Goal: Register for event/course

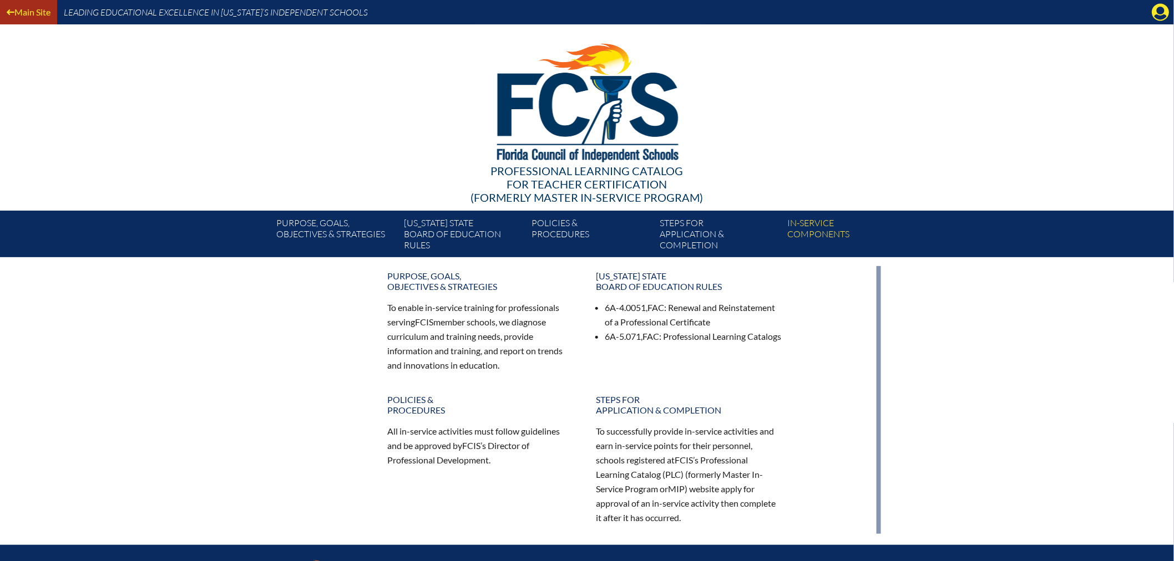
click at [16, 12] on link "Main Site" at bounding box center [28, 11] width 53 height 15
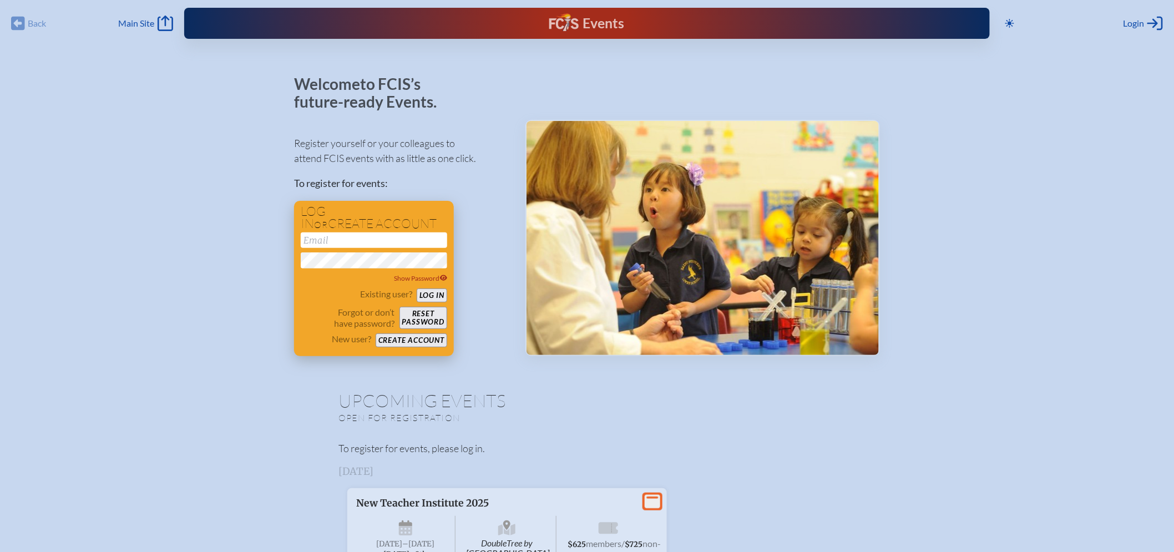
type input "[EMAIL_ADDRESS][DOMAIN_NAME]"
click at [429, 296] on button "Log in" at bounding box center [432, 295] width 31 height 14
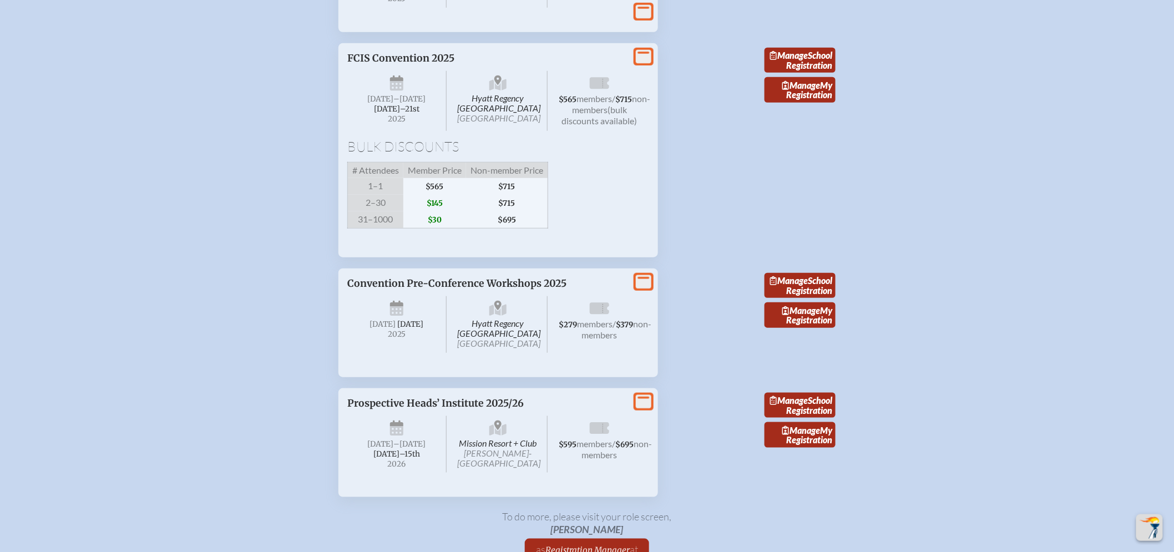
scroll to position [2095, 0]
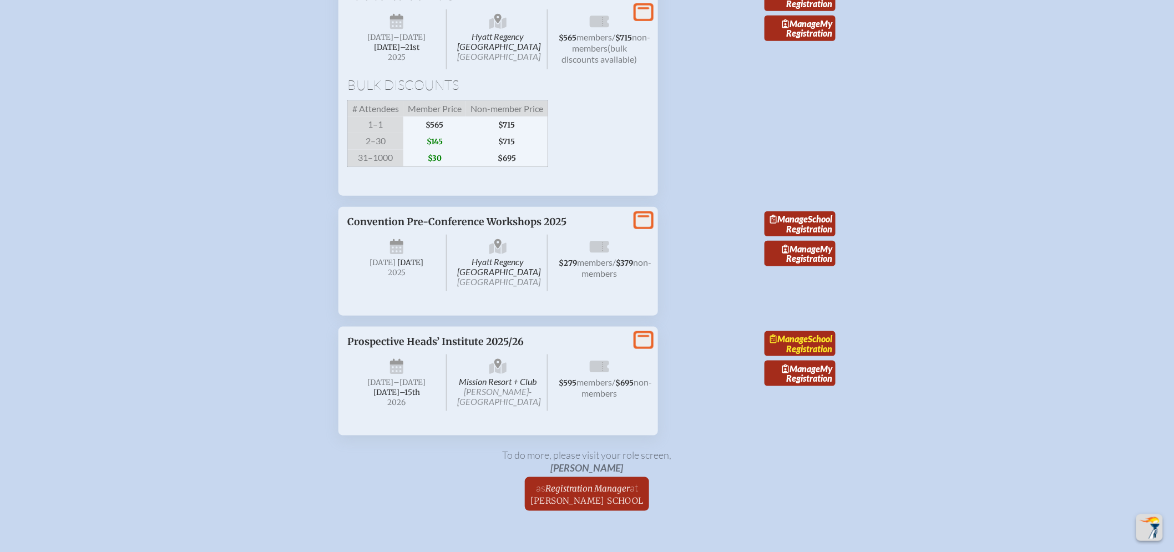
click at [789, 357] on link "Manage School Registration" at bounding box center [799, 344] width 71 height 26
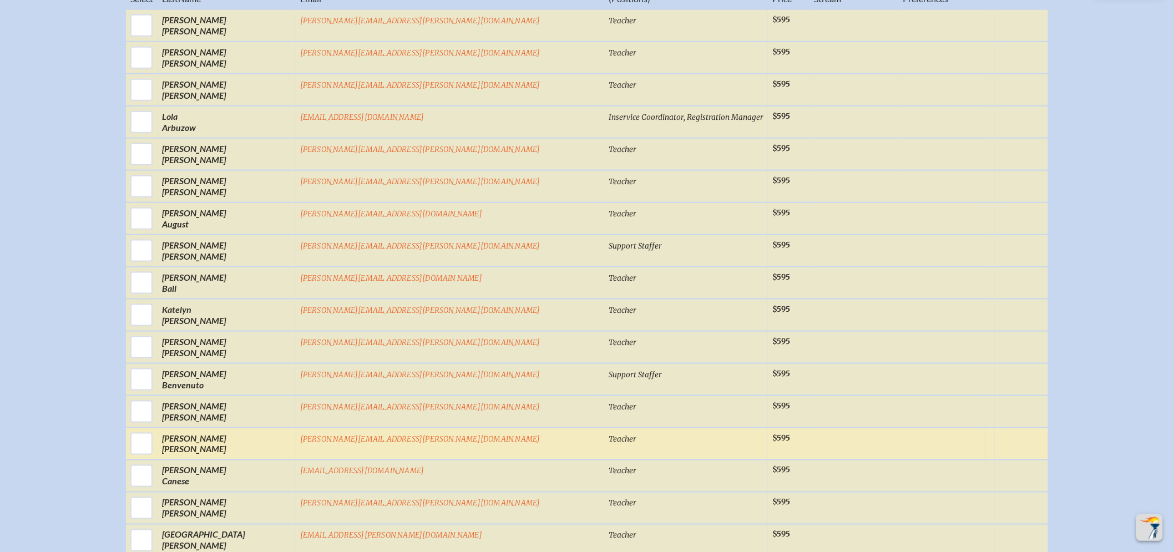
scroll to position [616, 0]
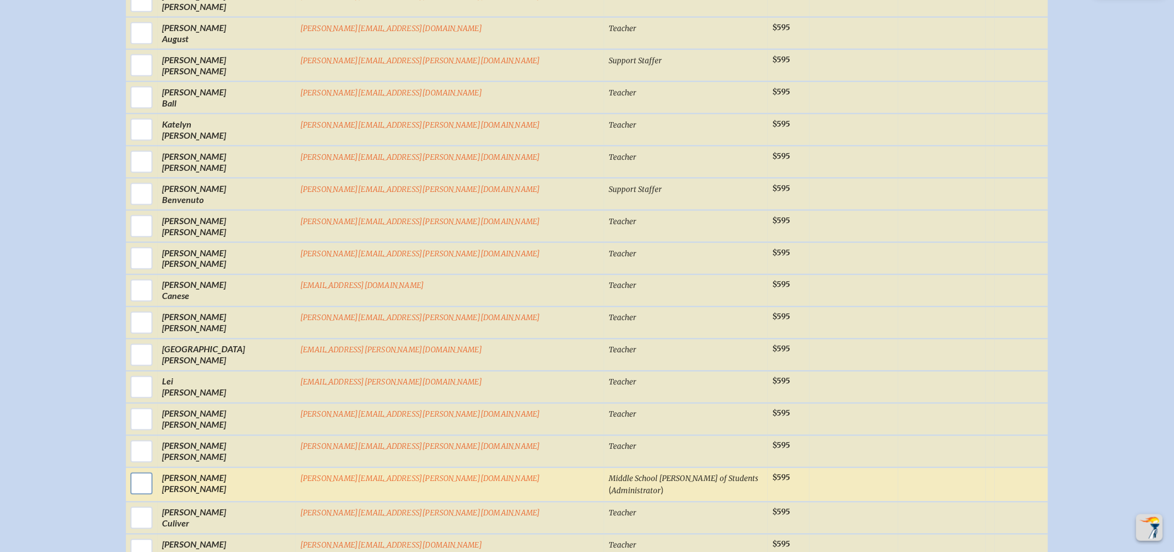
click at [155, 475] on input "checkbox" at bounding box center [142, 484] width 28 height 28
checkbox input "true"
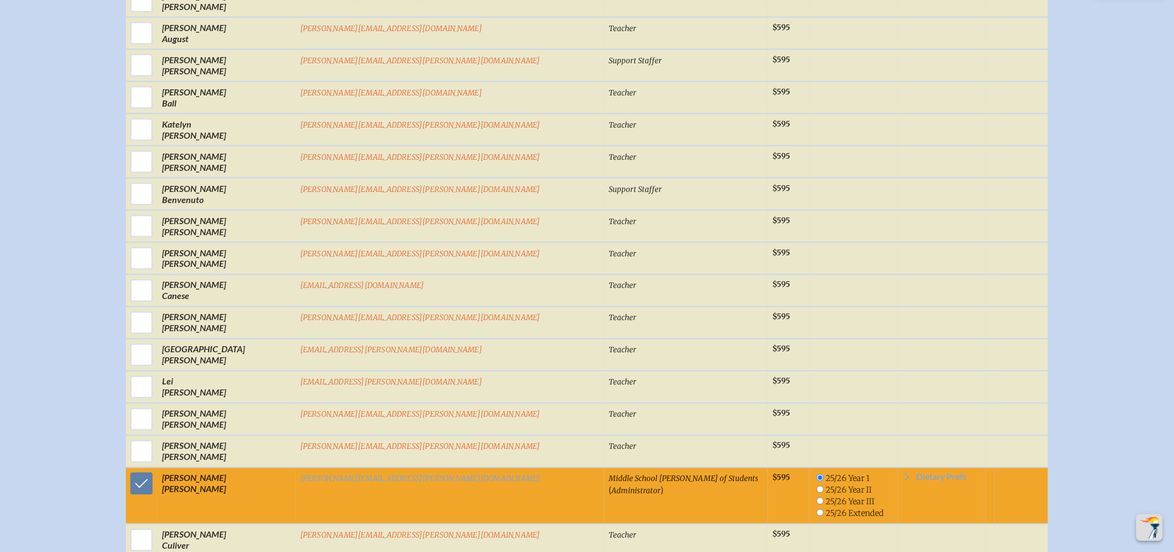
click at [816, 498] on input "radio" at bounding box center [819, 501] width 7 height 7
radio input "true"
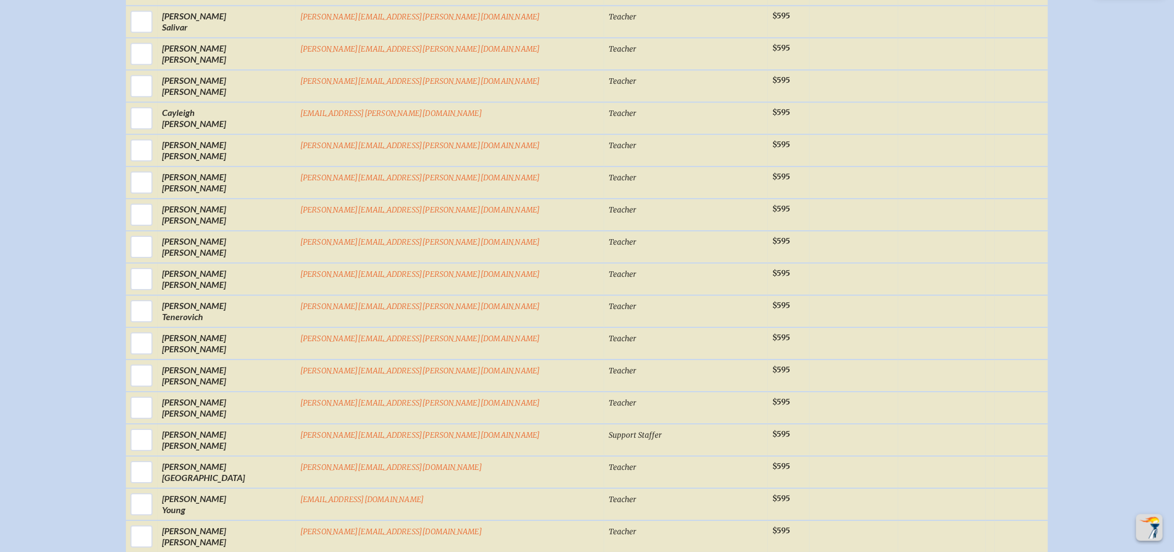
scroll to position [3390, 0]
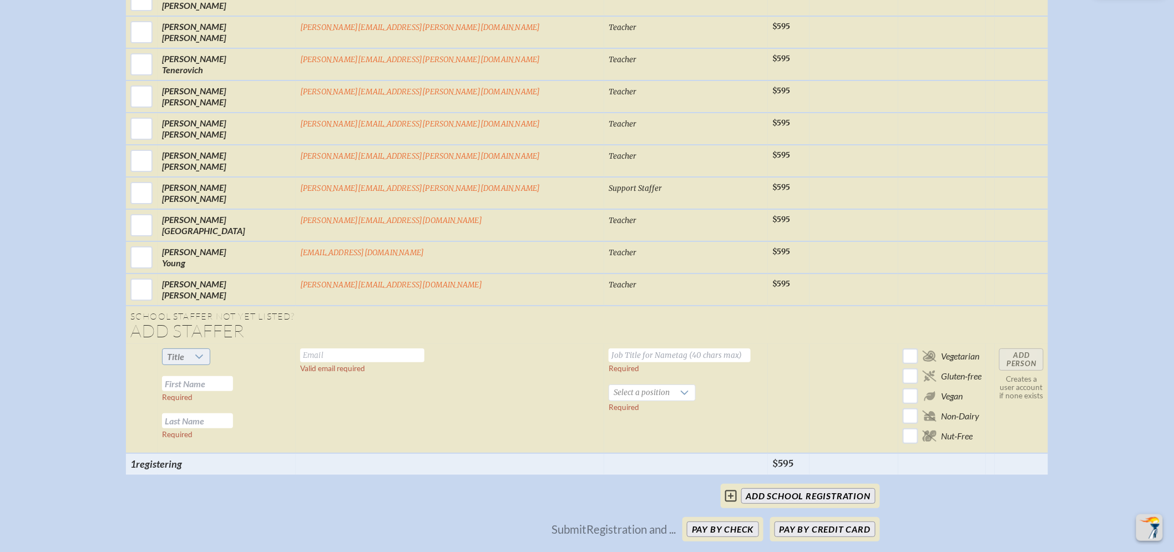
click at [204, 352] on icon at bounding box center [199, 356] width 9 height 9
click at [281, 319] on li "Mr" at bounding box center [286, 320] width 48 height 16
click at [364, 348] on input "text" at bounding box center [362, 355] width 124 height 14
click at [204, 349] on div at bounding box center [192, 357] width 21 height 16
click at [281, 363] on li "Ms." at bounding box center [283, 366] width 42 height 16
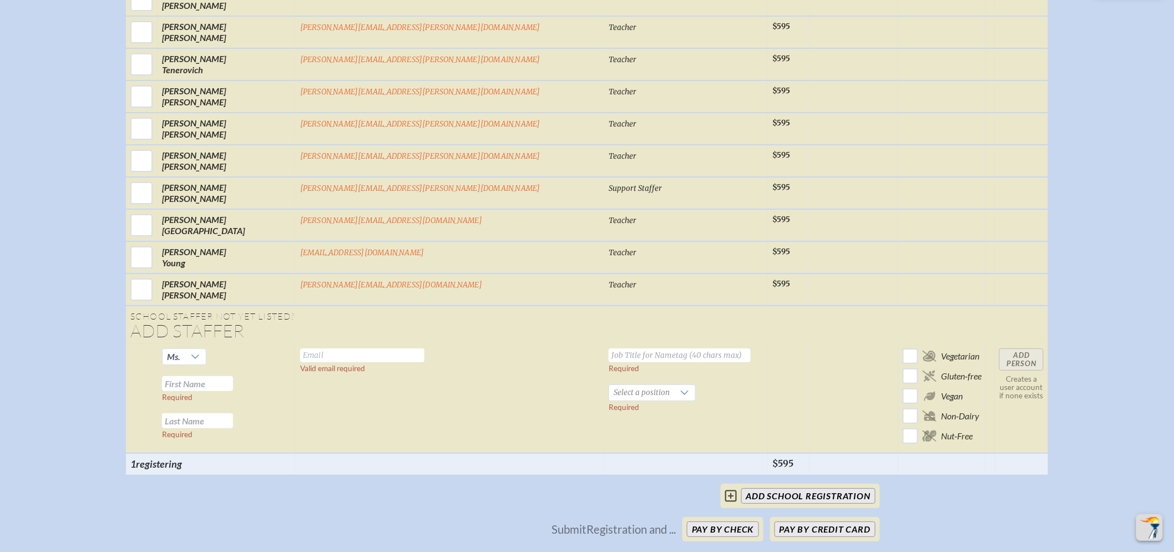
click at [356, 348] on input "text" at bounding box center [362, 355] width 124 height 14
type input "lola arbuzow"
type input "Executive Assistant to Head of School"
drag, startPoint x: 392, startPoint y: 296, endPoint x: 266, endPoint y: 293, distance: 126.0
click at [275, 344] on tr "Ms. Required Required lola arbuzow Valid email required Executive Assistant to …" at bounding box center [587, 398] width 922 height 109
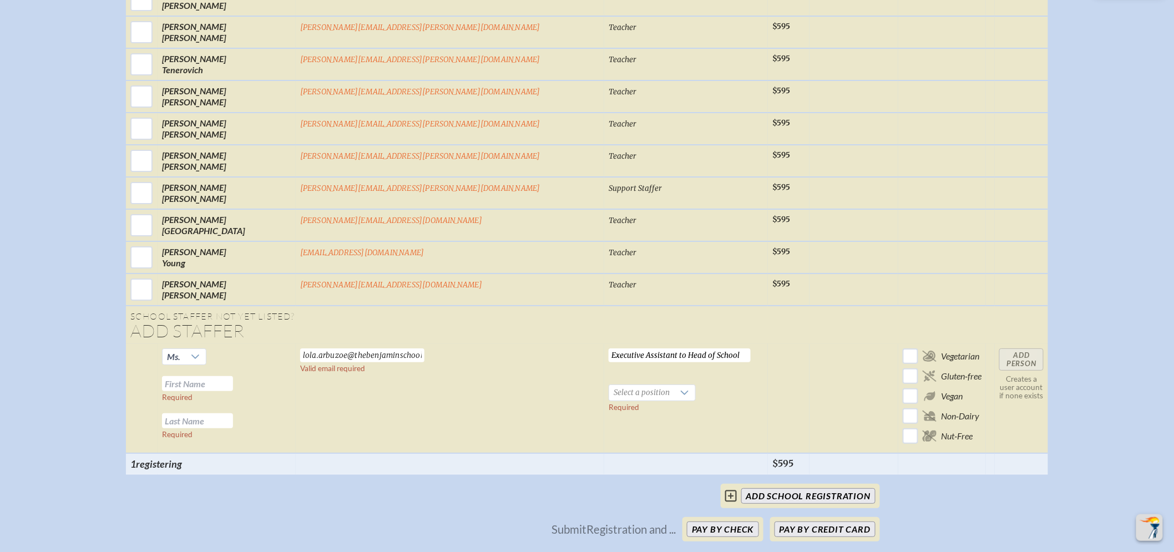
type input "lola.arbuzoe@thebenjaminschool."
drag, startPoint x: 648, startPoint y: 301, endPoint x: 331, endPoint y: 286, distance: 317.1
click at [359, 344] on tr "Ms. Required Required lola.arbuzoe@thebenjaminschool. Valid email required Exec…" at bounding box center [587, 398] width 922 height 109
click at [368, 348] on input "lola.arbuzoe@thebenjaminschool." at bounding box center [362, 355] width 124 height 14
drag, startPoint x: 464, startPoint y: 297, endPoint x: 115, endPoint y: 271, distance: 349.9
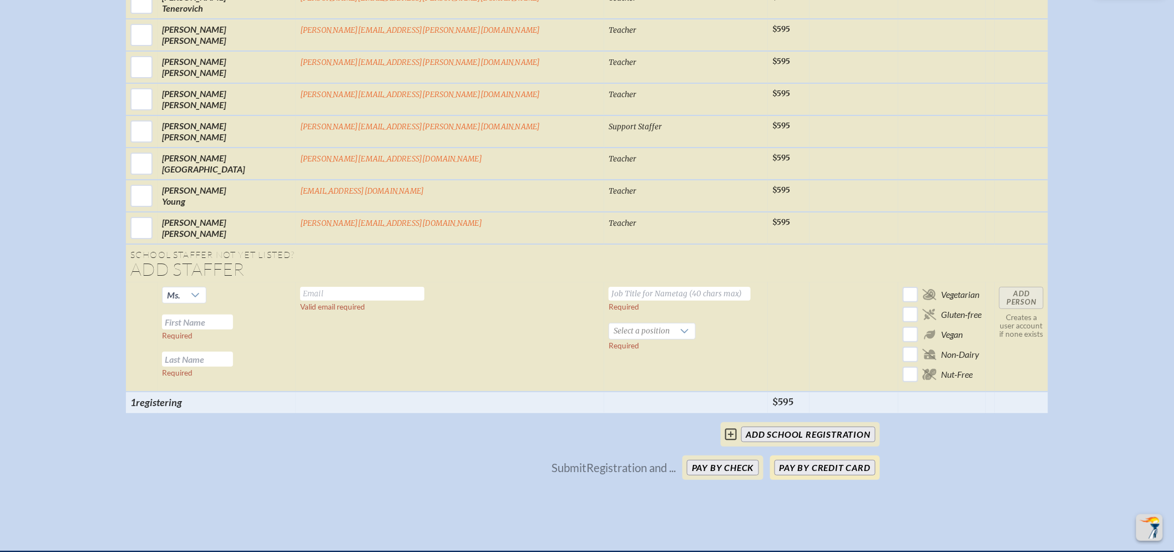
click at [823, 460] on button "Pay by Credit Card" at bounding box center [824, 468] width 101 height 16
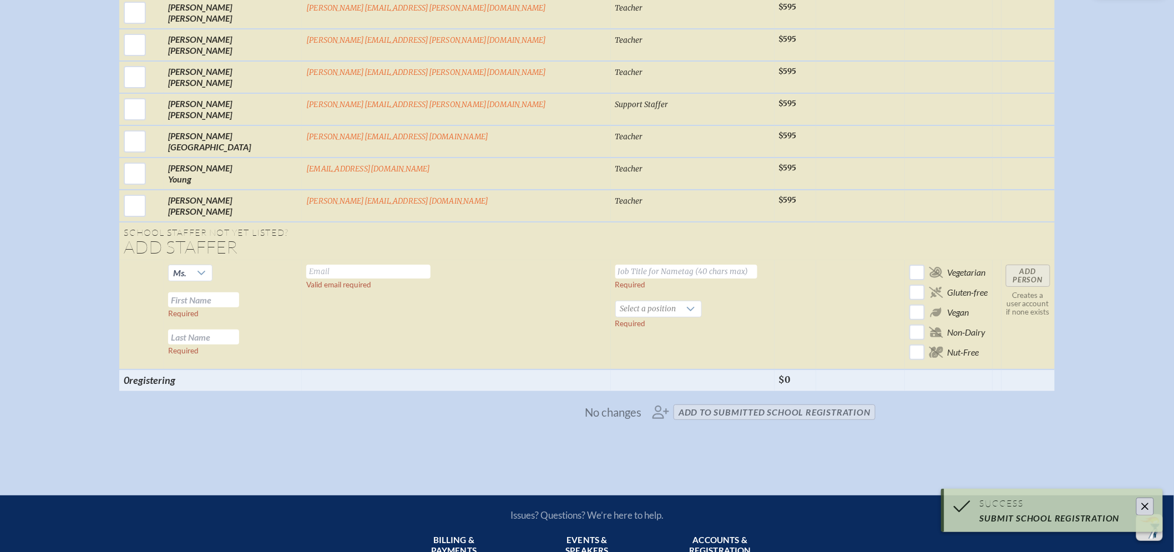
scroll to position [3426, 0]
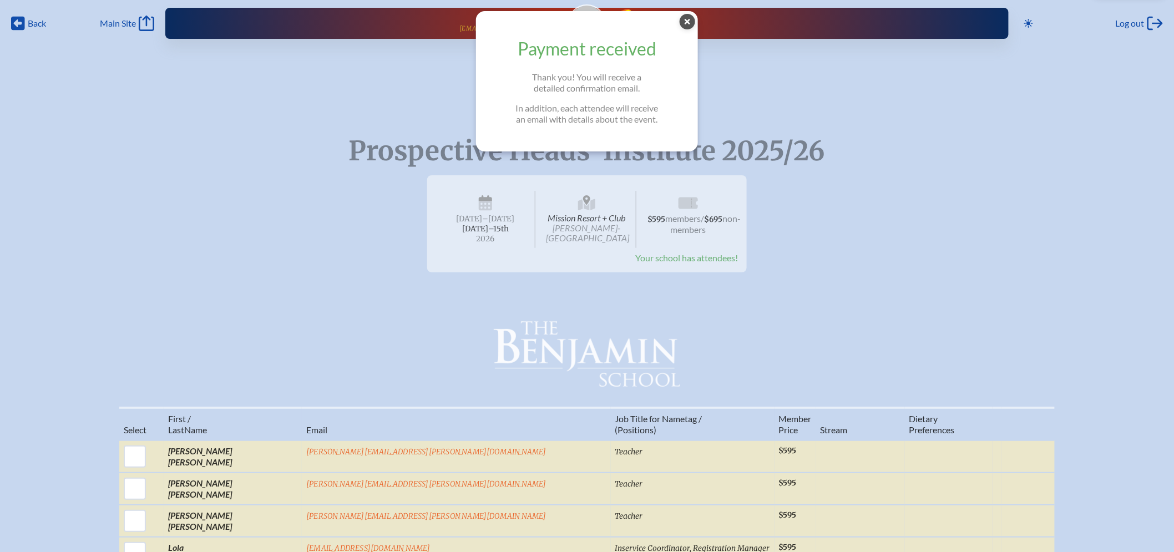
scroll to position [185, 0]
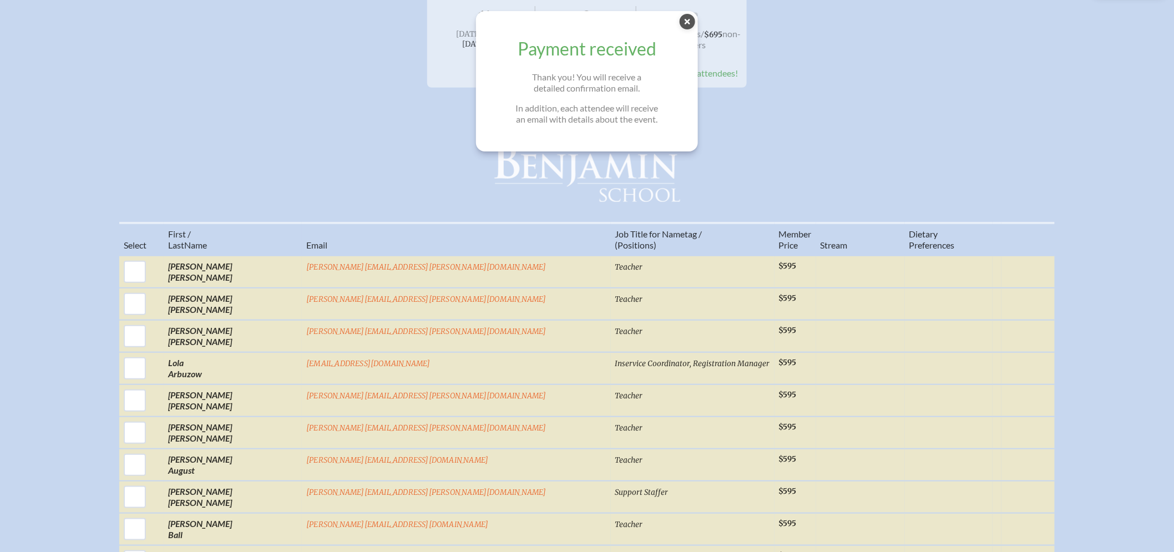
click at [890, 88] on div "Prospective Heads’ Institute 2025/26 Mission Resort + Club [PERSON_NAME]-[GEOGR…" at bounding box center [587, 92] width 1174 height 220
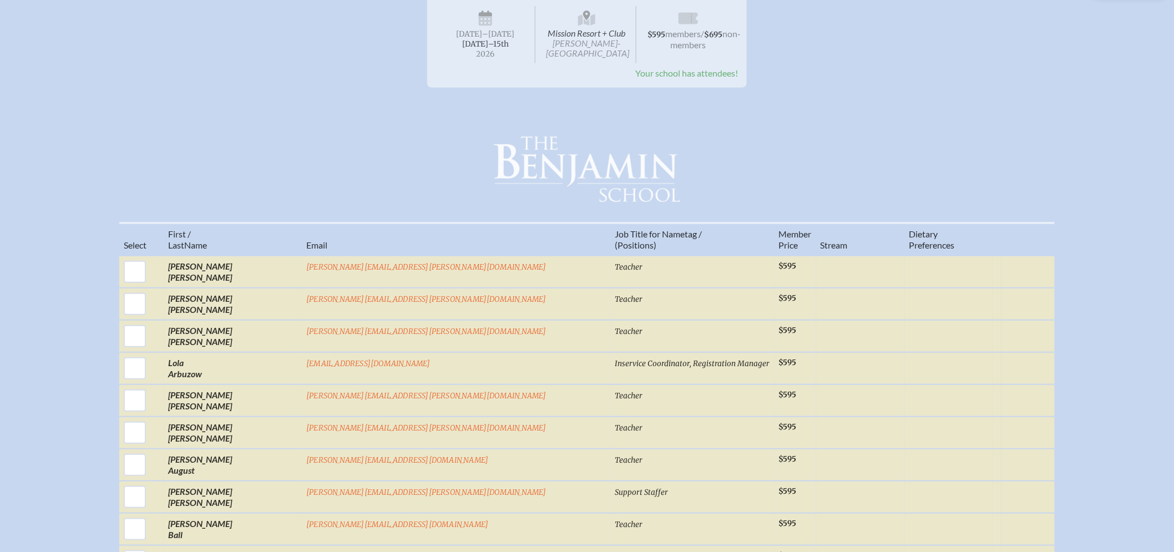
scroll to position [0, 0]
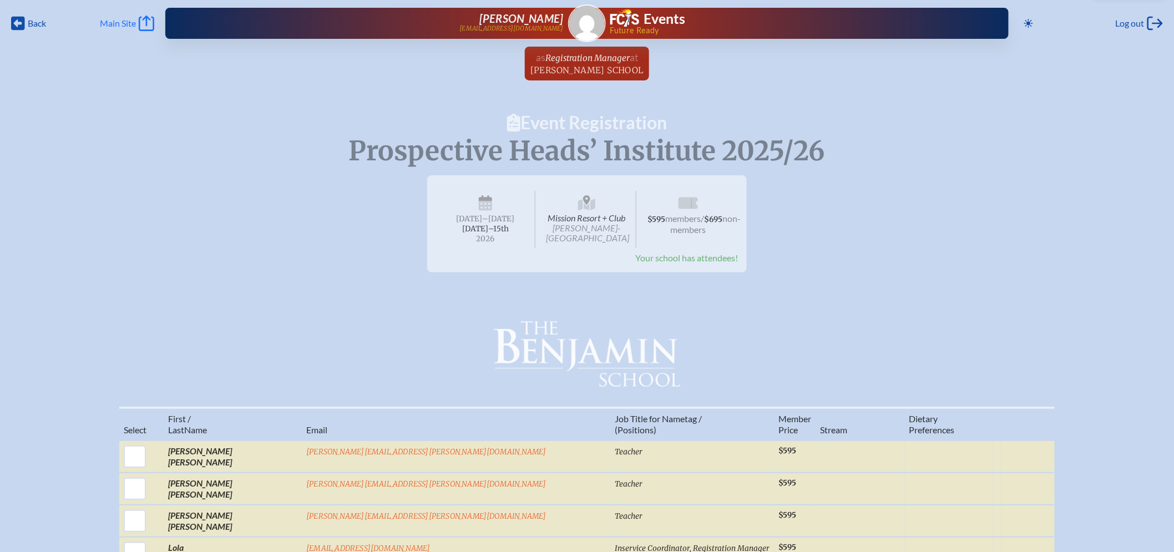
click at [125, 21] on span "Main Site" at bounding box center [118, 23] width 36 height 11
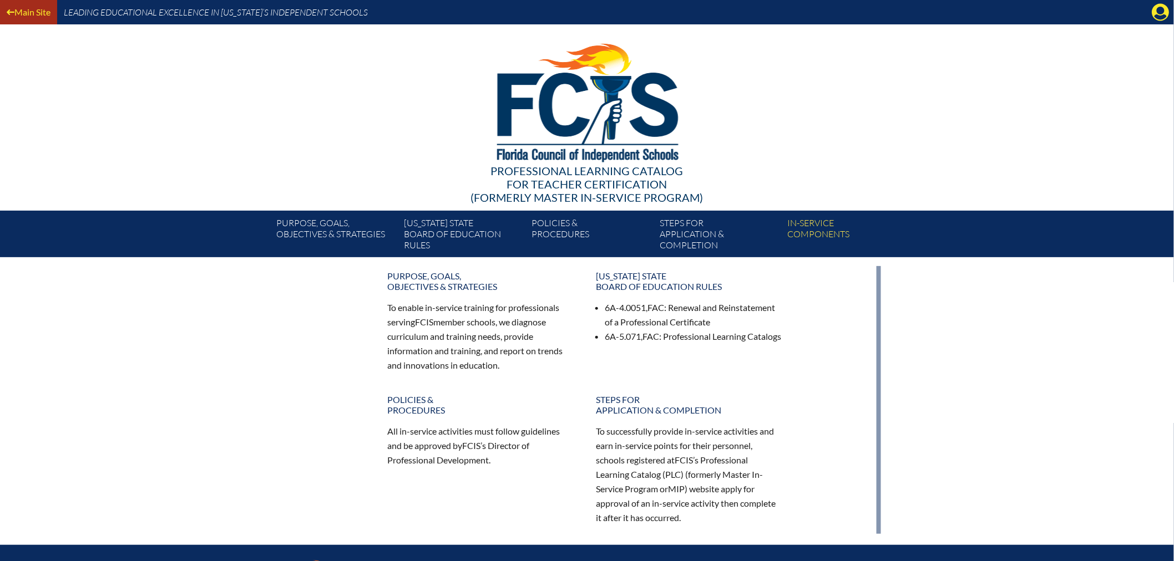
click at [29, 16] on link "Main Site" at bounding box center [28, 11] width 53 height 15
